Goal: Transaction & Acquisition: Purchase product/service

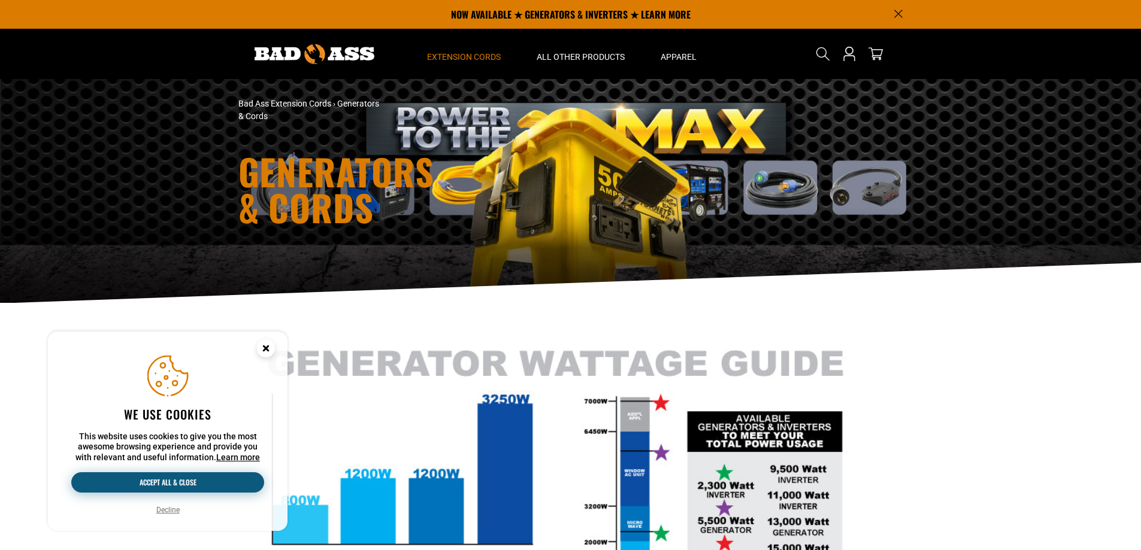
click at [172, 475] on button "Accept all & close" at bounding box center [167, 483] width 193 height 20
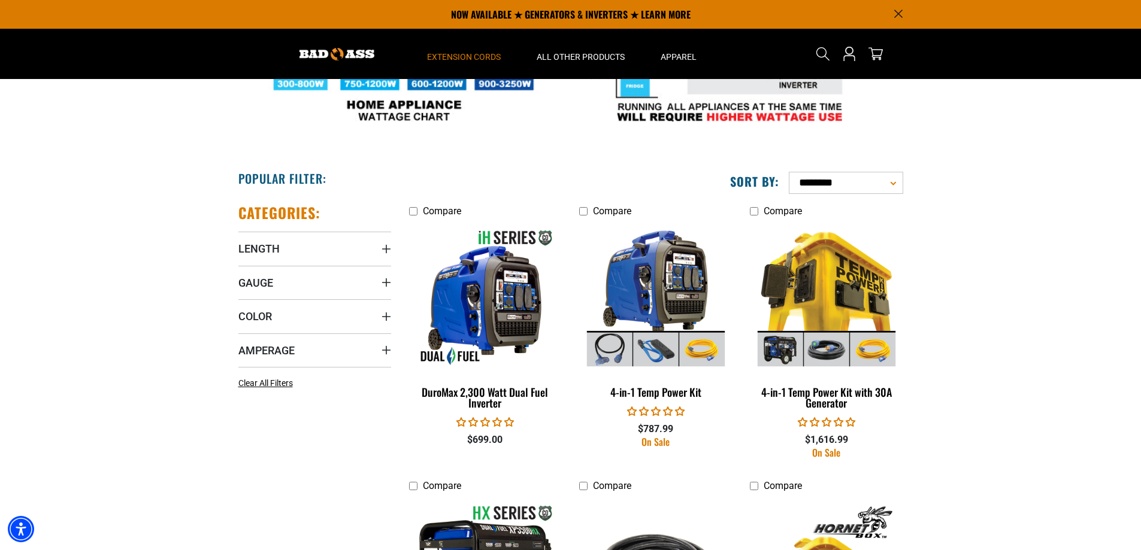
scroll to position [479, 0]
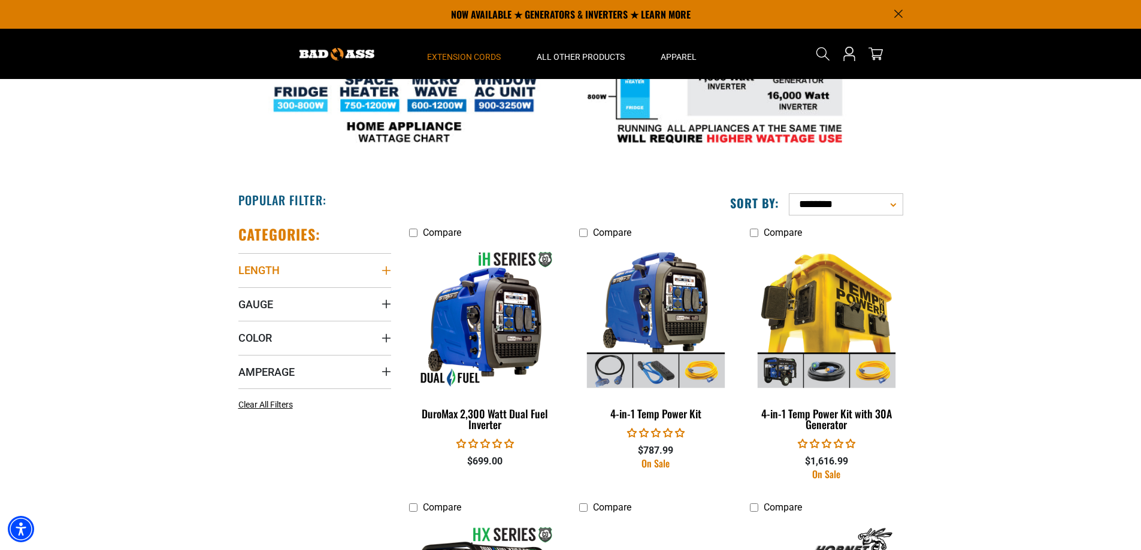
click at [386, 268] on icon "Length" at bounding box center [385, 271] width 8 height 8
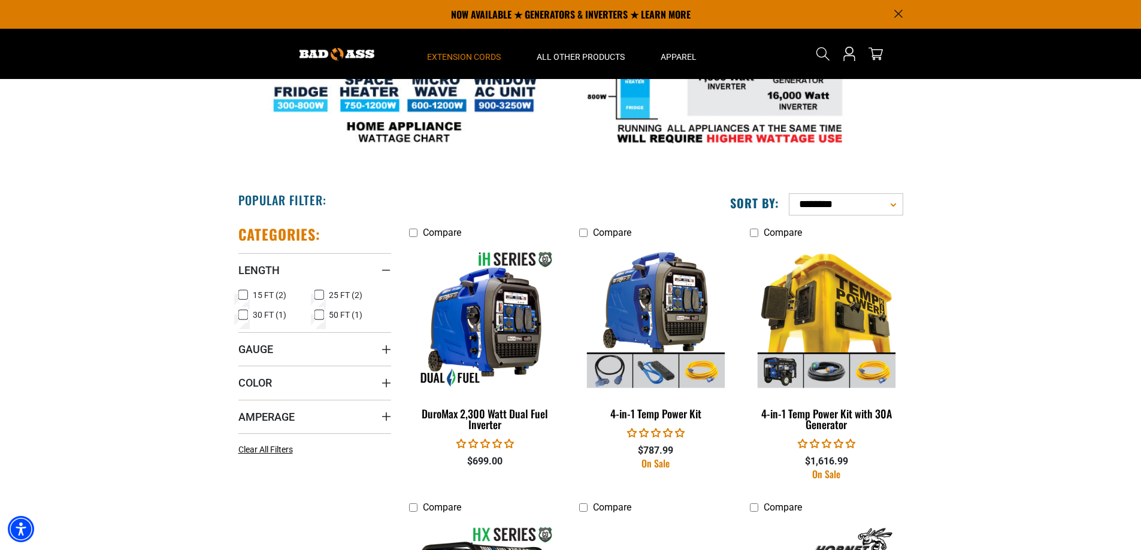
click at [319, 313] on icon at bounding box center [319, 315] width 10 height 16
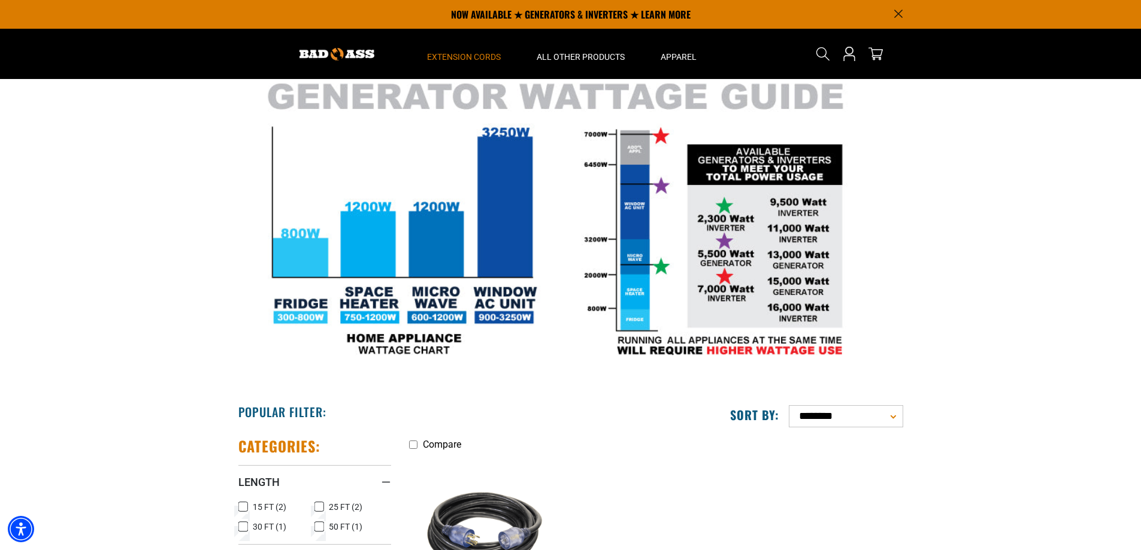
scroll to position [60, 0]
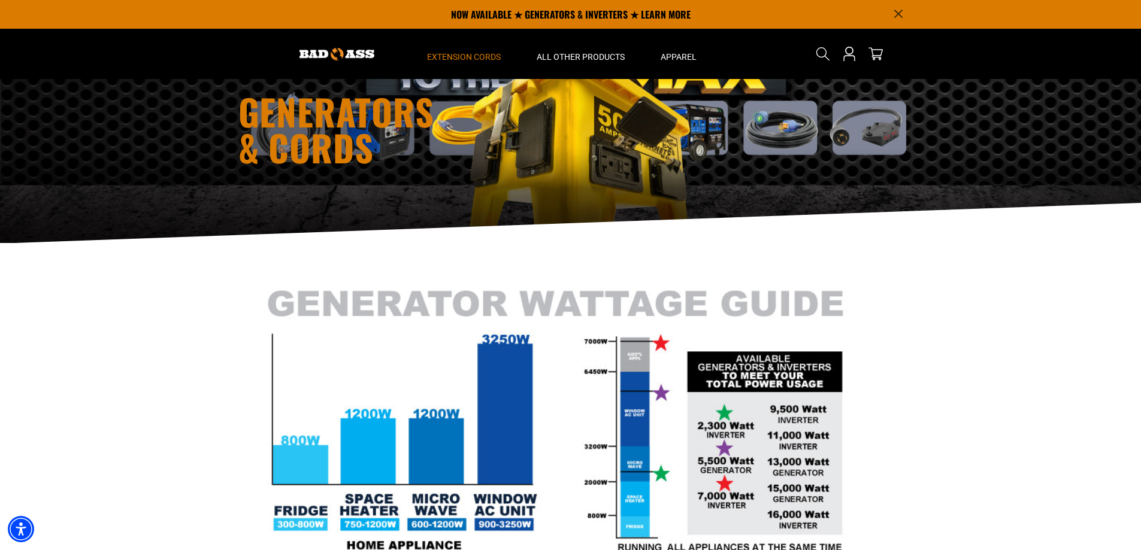
click at [900, 16] on icon "Announcement" at bounding box center [898, 14] width 8 height 8
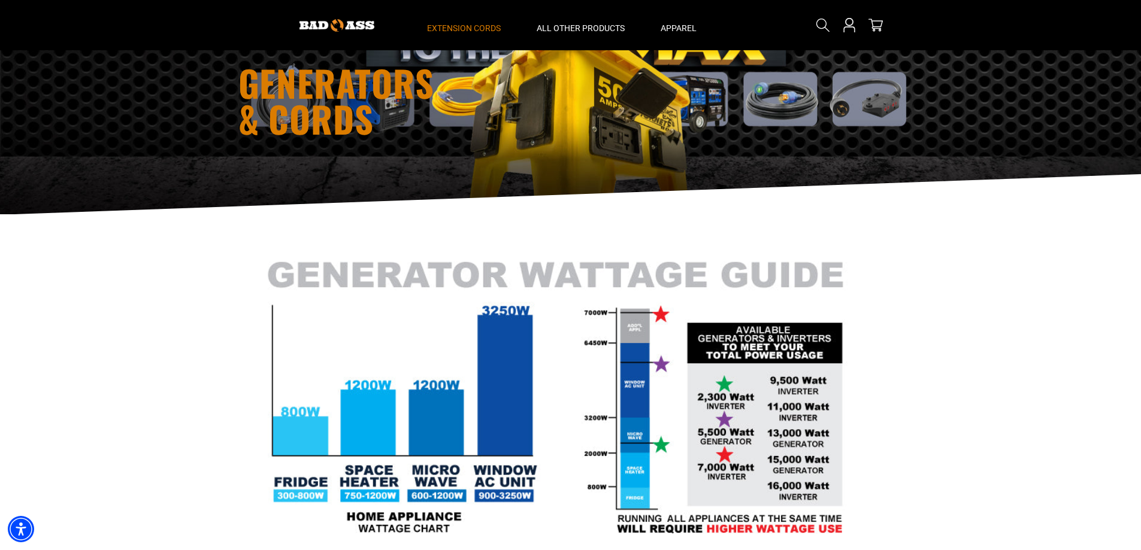
scroll to position [31, 0]
